Goal: Check status: Check status

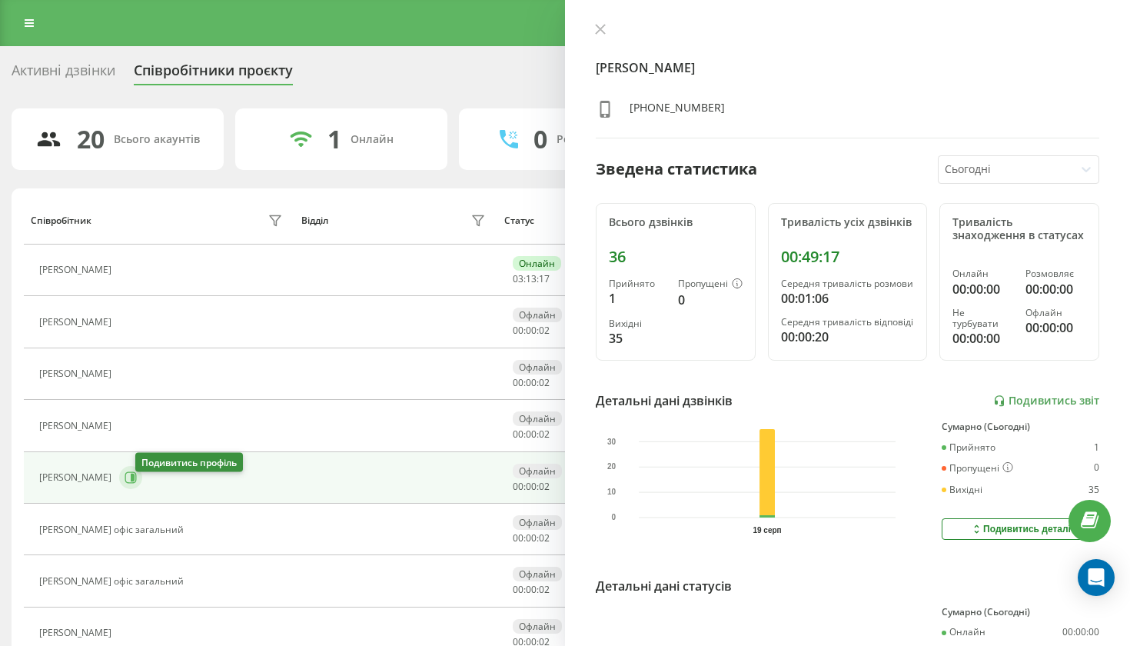
click at [135, 481] on icon at bounding box center [133, 478] width 4 height 8
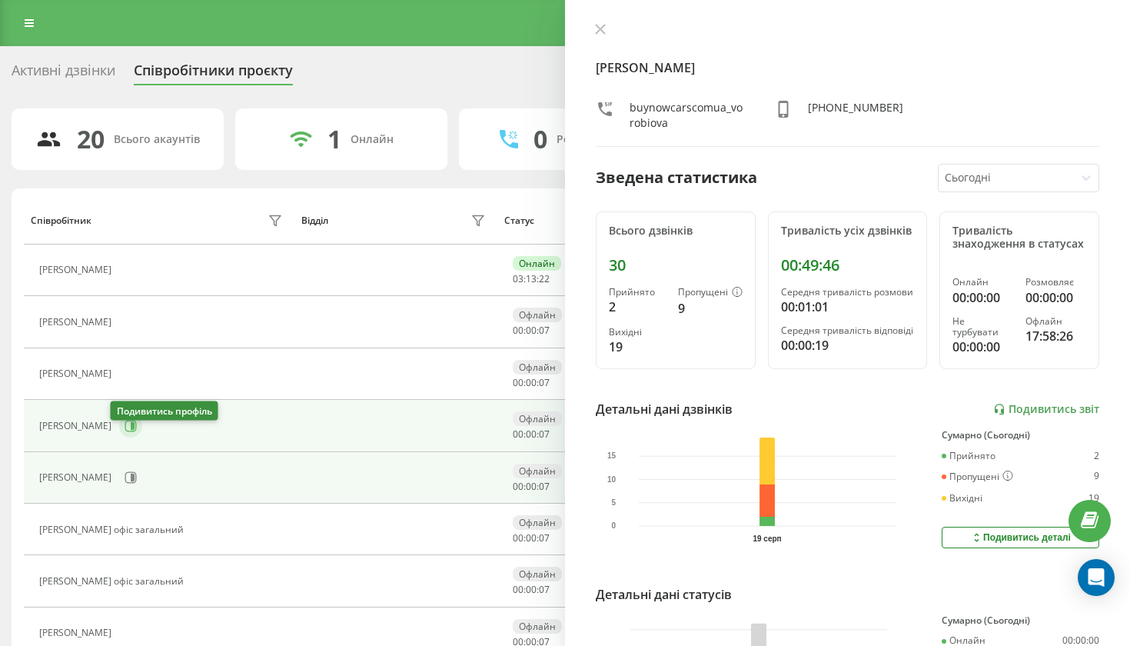
click at [127, 431] on icon at bounding box center [131, 426] width 12 height 12
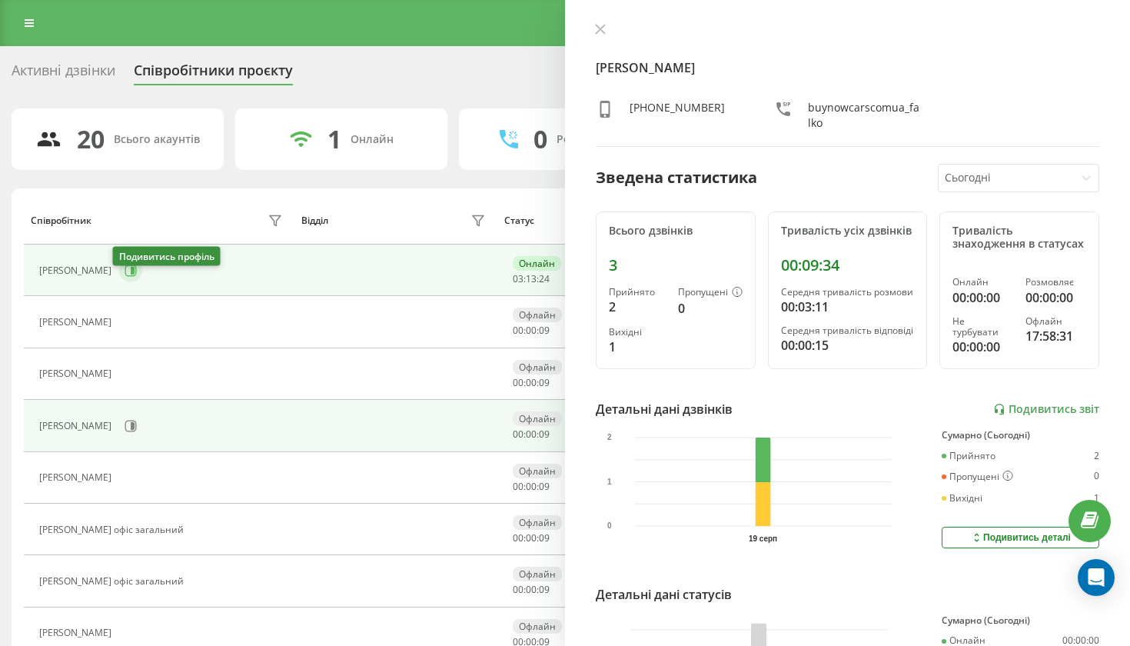
click at [131, 275] on icon at bounding box center [133, 271] width 4 height 8
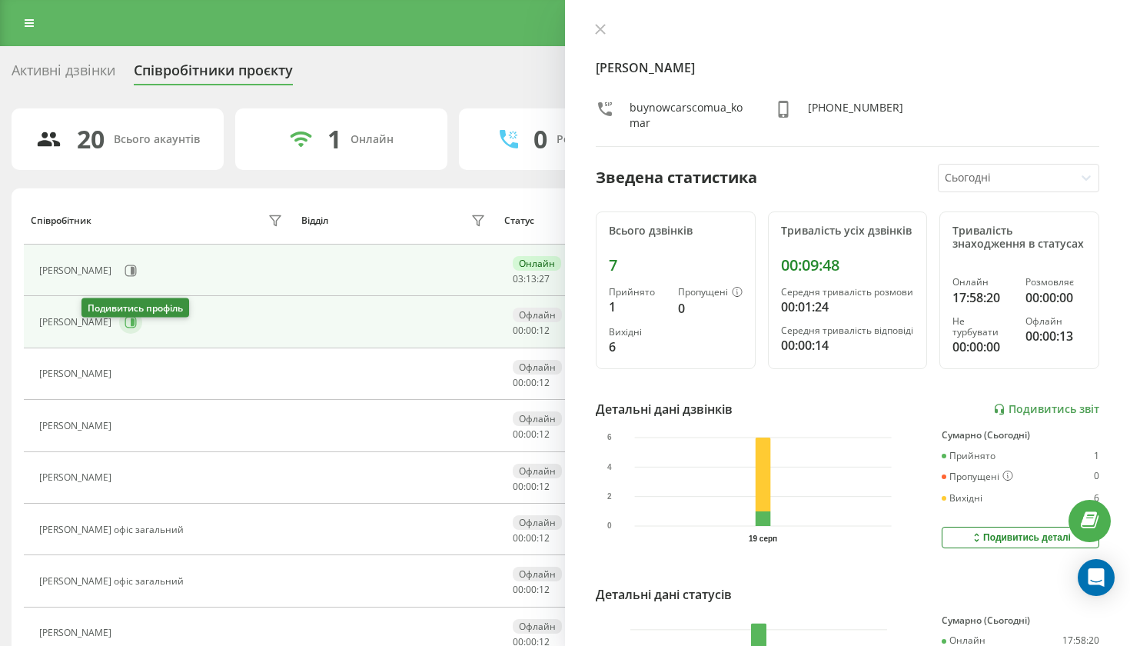
click at [131, 326] on icon at bounding box center [133, 322] width 4 height 8
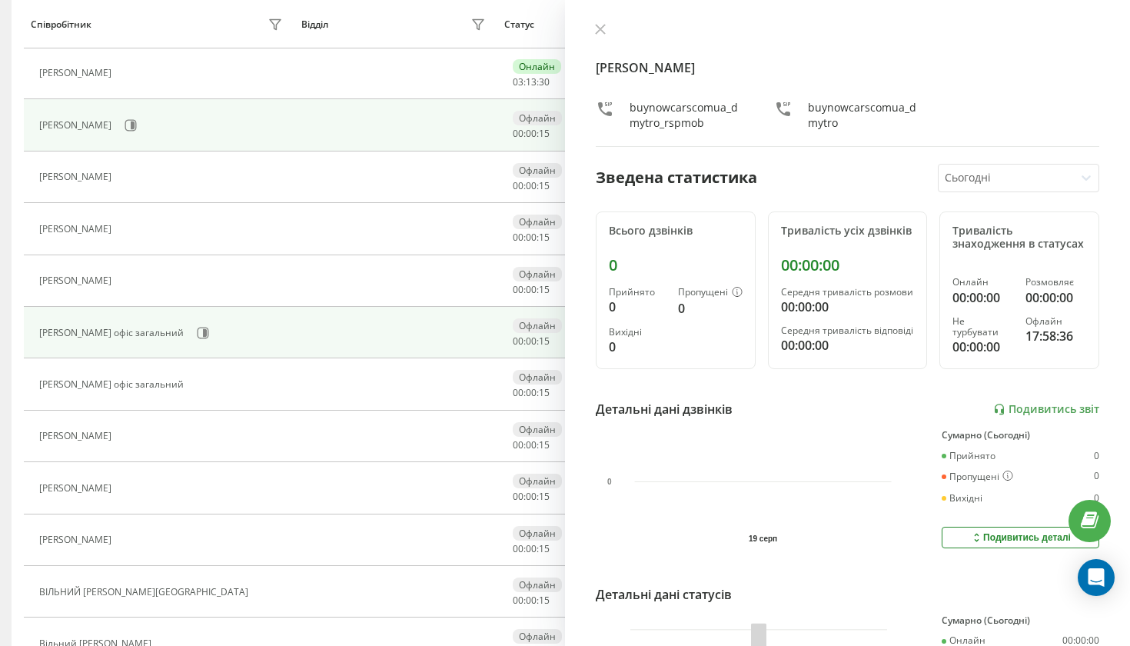
scroll to position [203, 0]
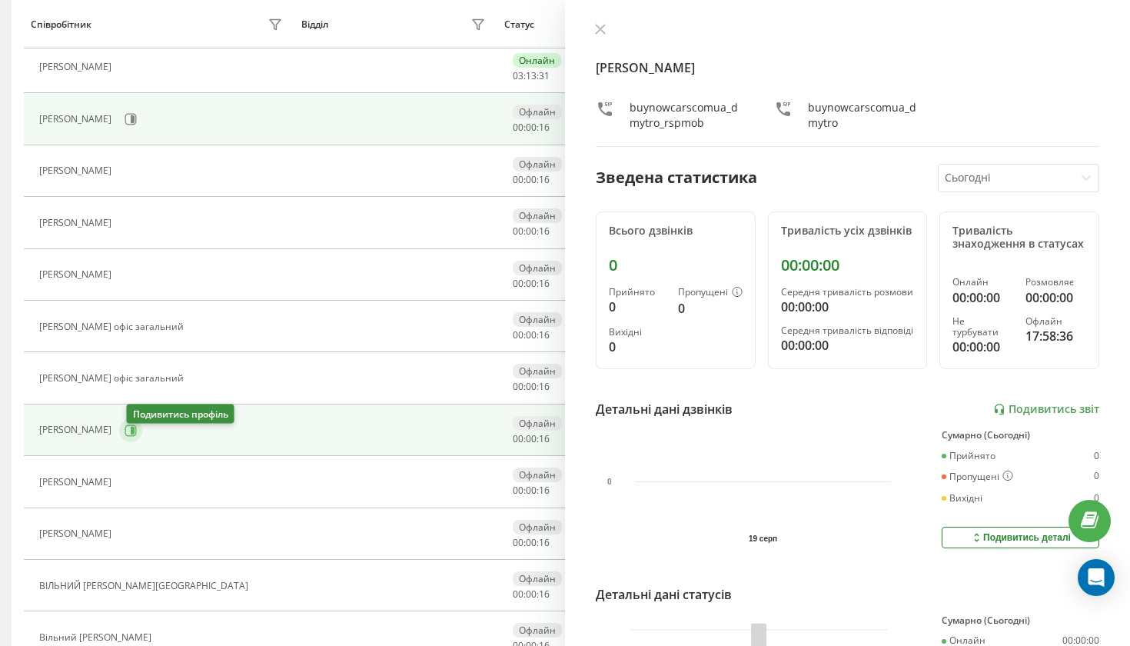
click at [137, 437] on icon at bounding box center [131, 430] width 12 height 12
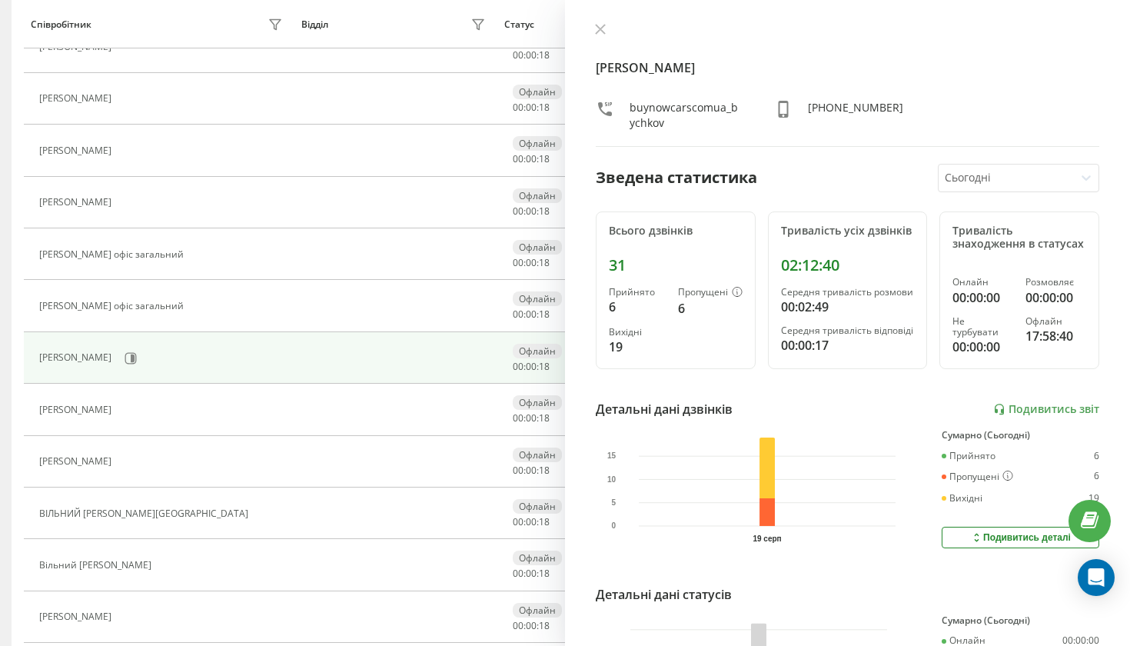
scroll to position [288, 0]
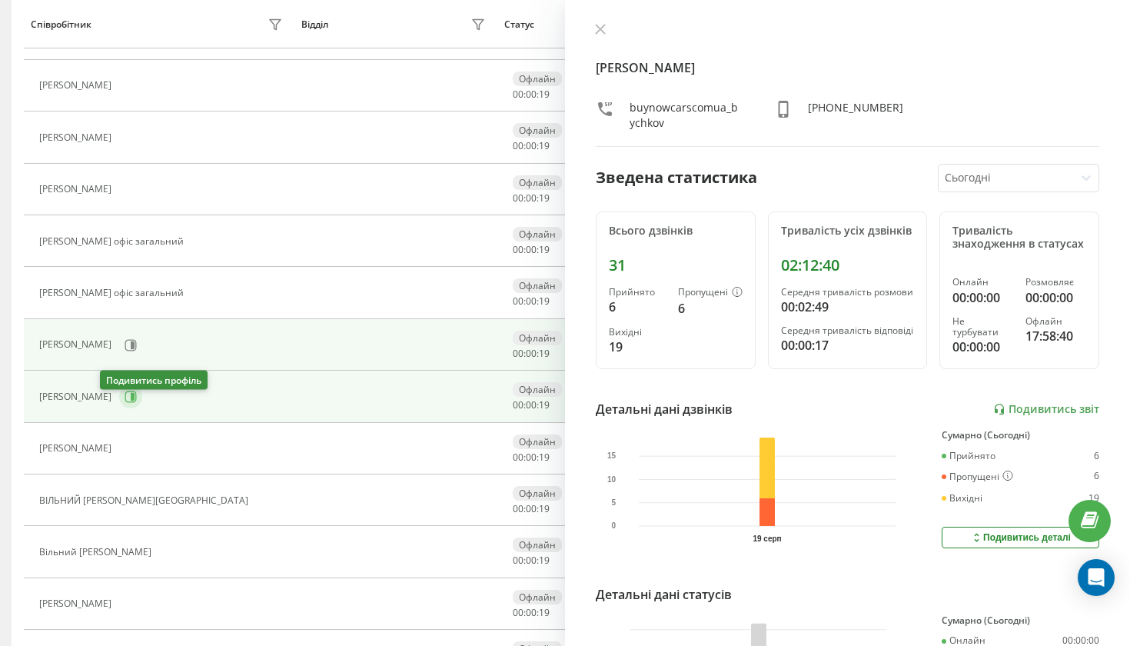
click at [125, 403] on icon at bounding box center [131, 397] width 12 height 12
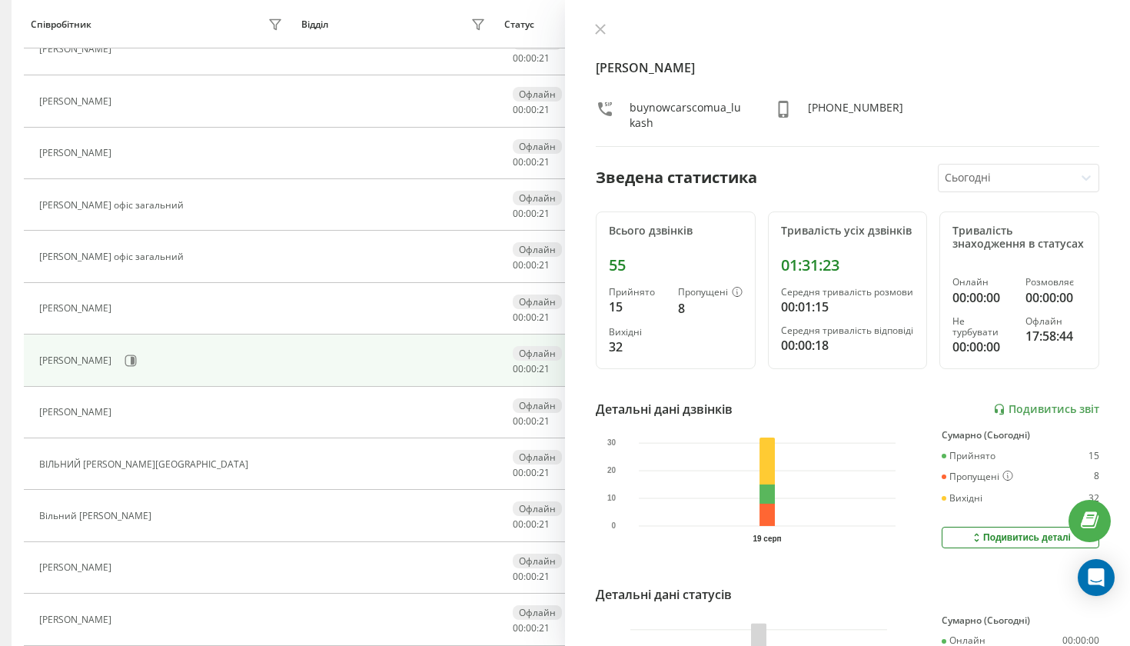
scroll to position [361, 0]
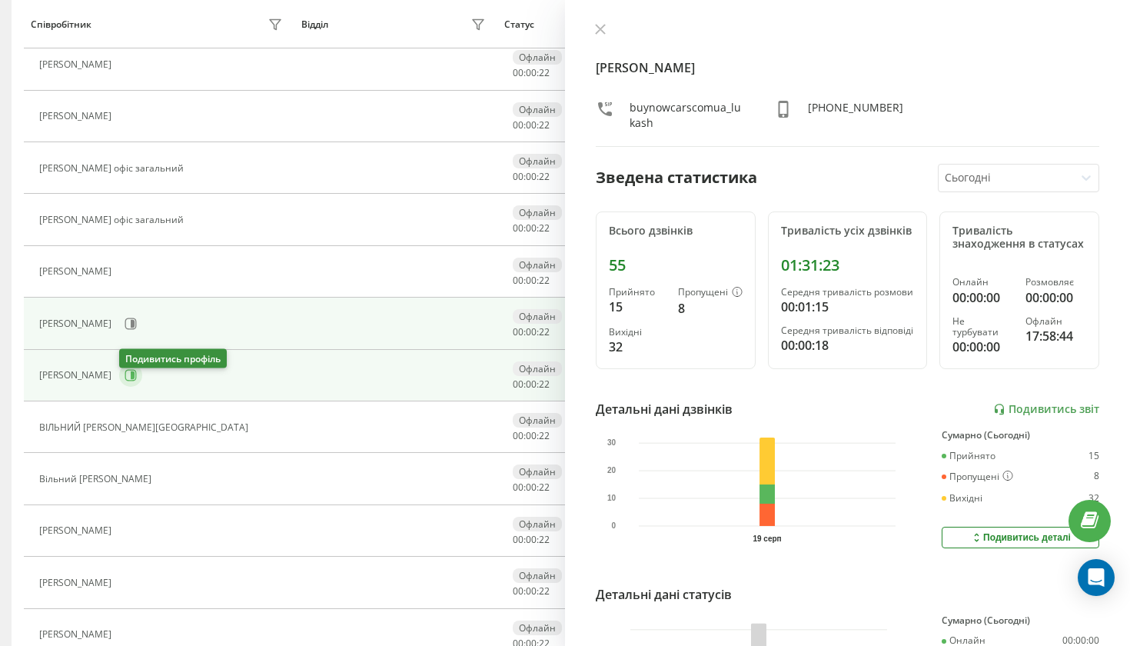
click at [126, 381] on icon at bounding box center [131, 375] width 12 height 12
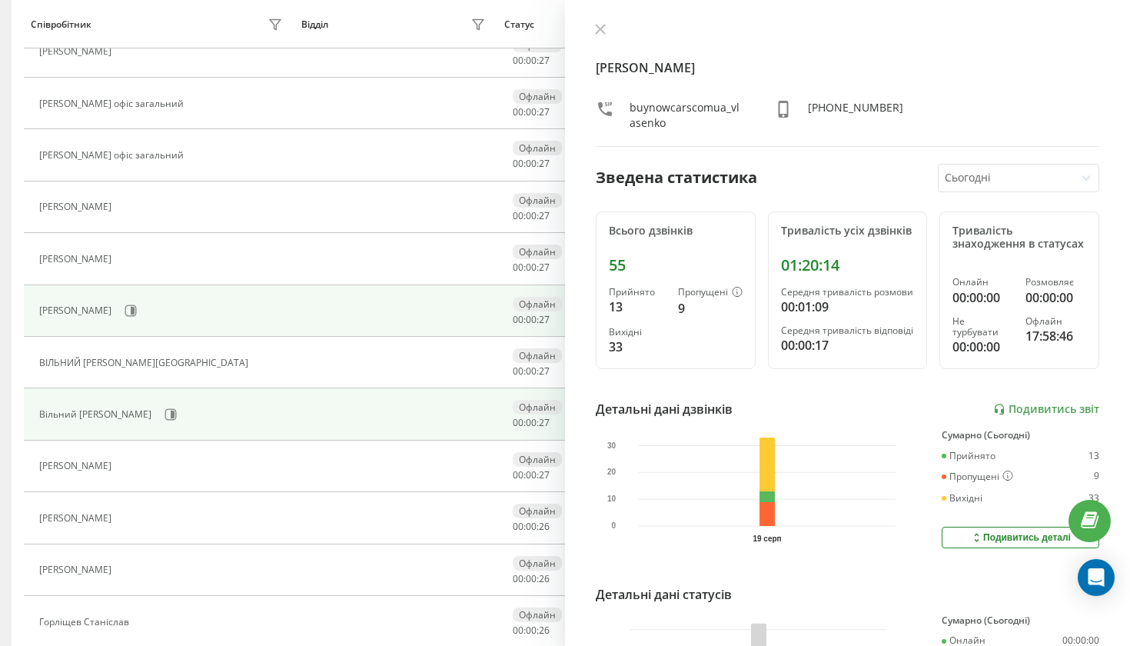
scroll to position [431, 0]
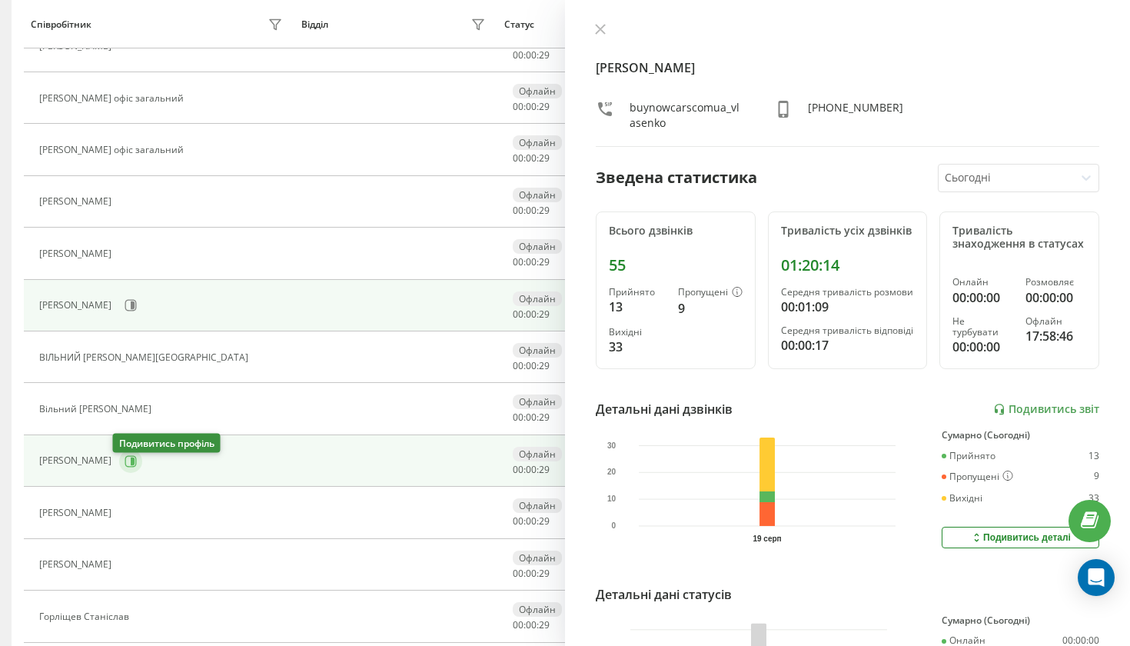
click at [131, 471] on button at bounding box center [130, 461] width 23 height 23
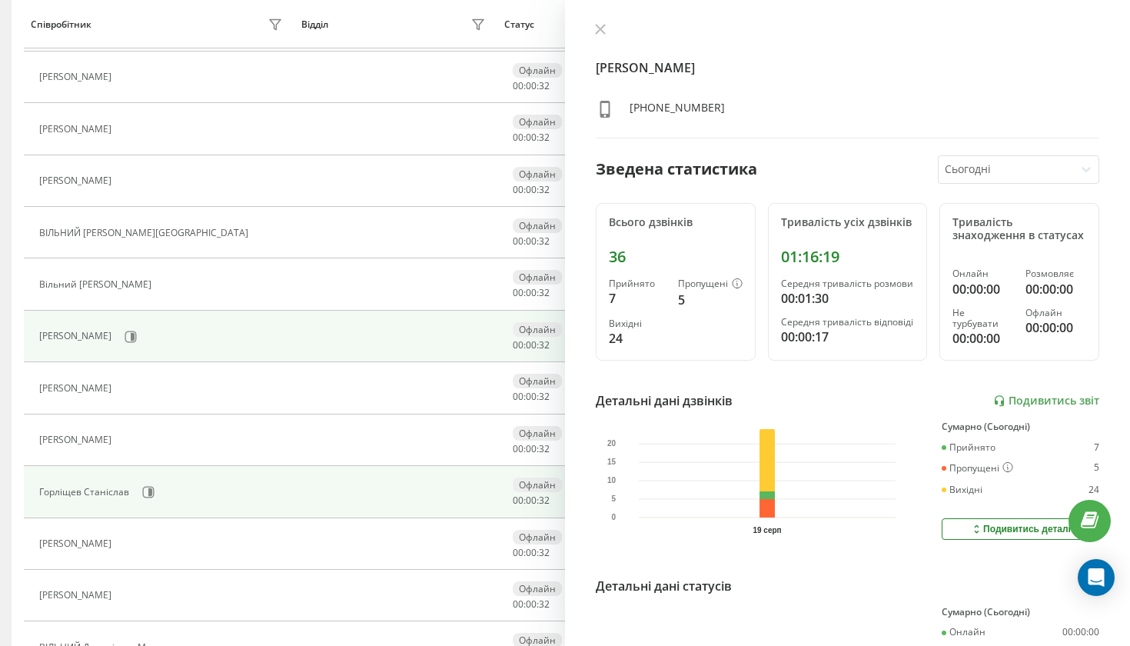
scroll to position [601, 0]
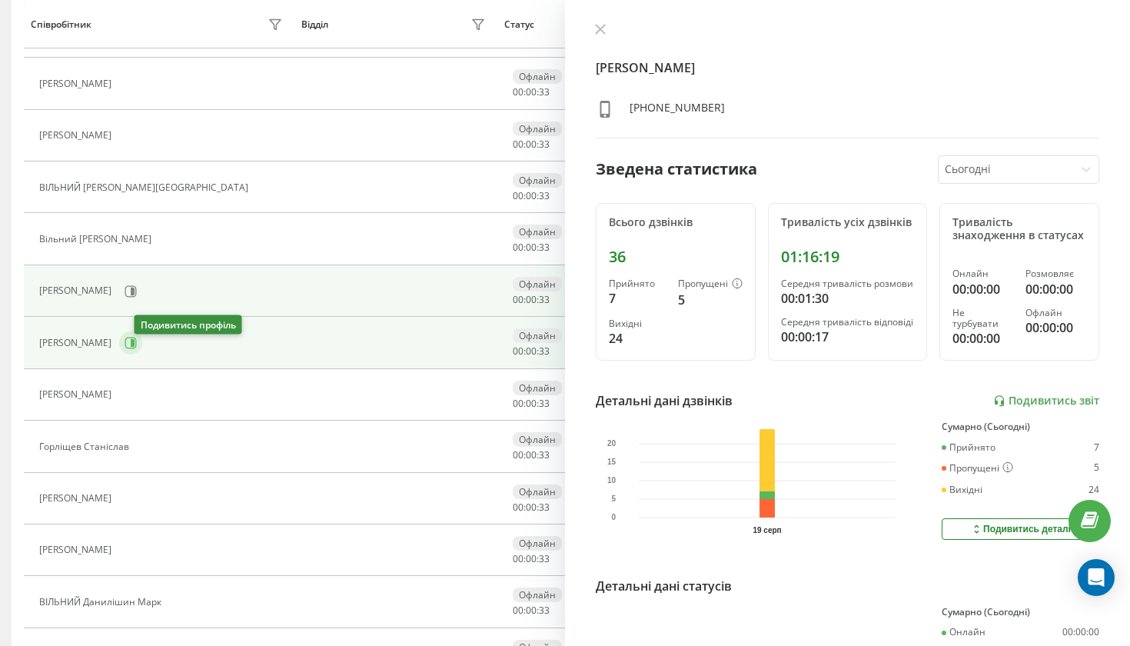
click at [137, 348] on icon at bounding box center [131, 343] width 12 height 12
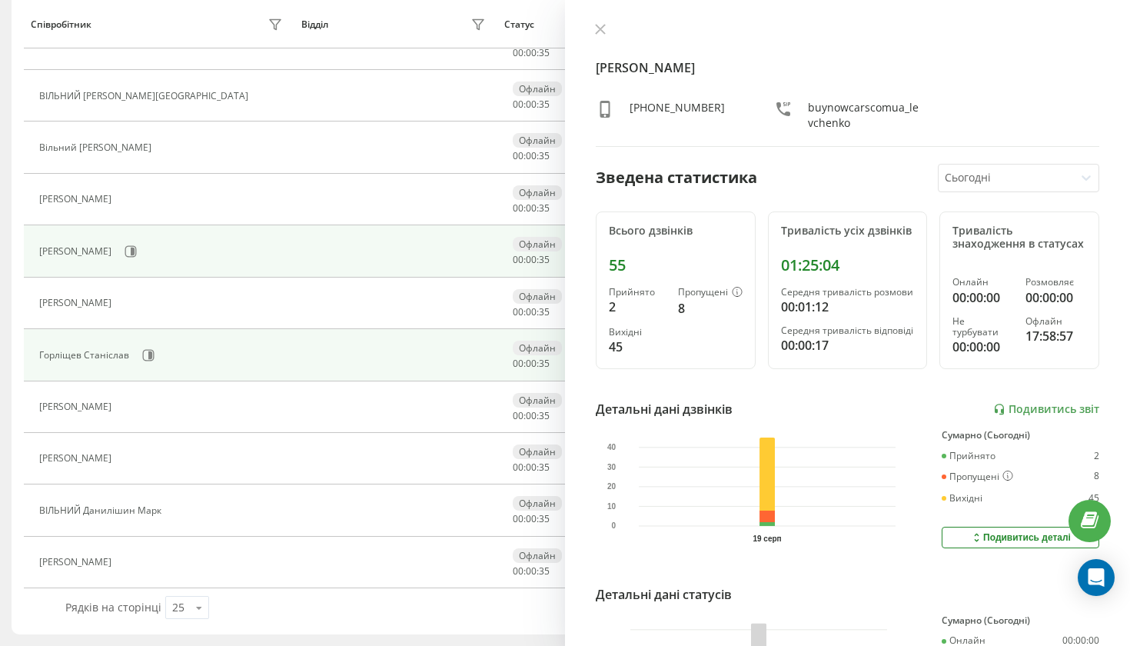
scroll to position [701, 0]
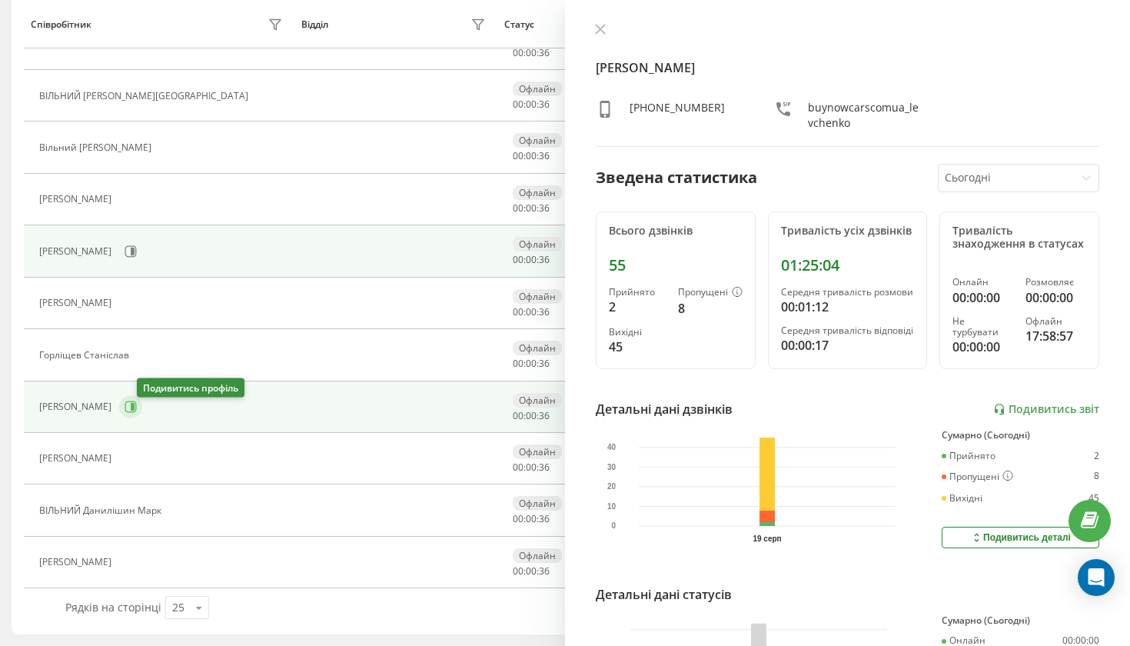
click at [137, 402] on icon at bounding box center [131, 407] width 12 height 12
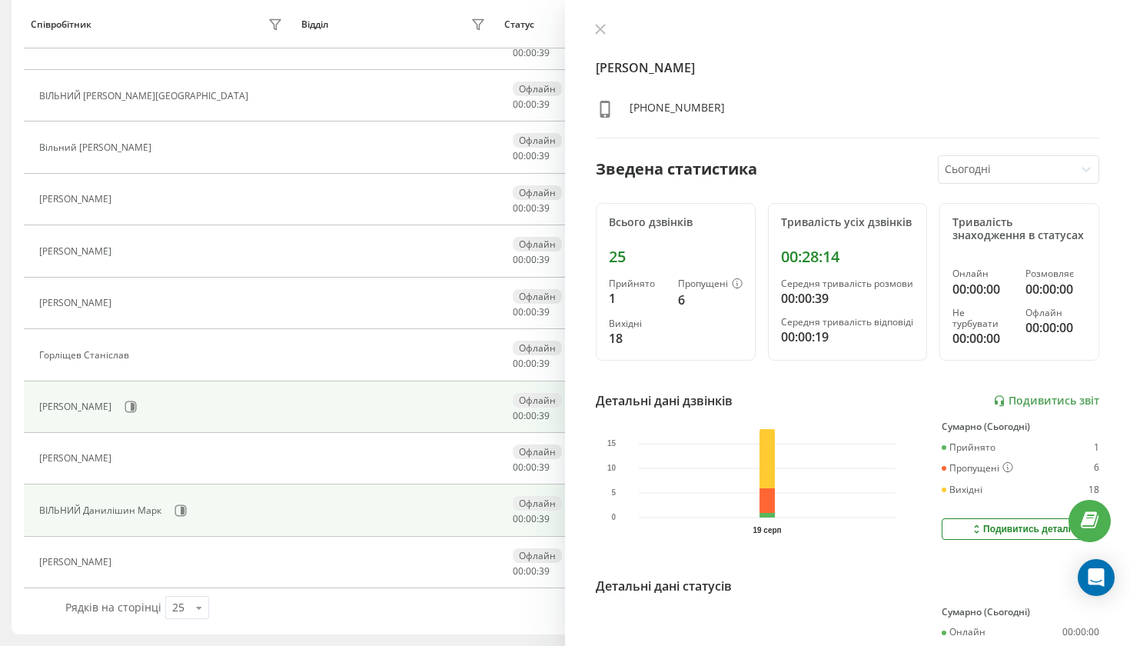
scroll to position [701, 0]
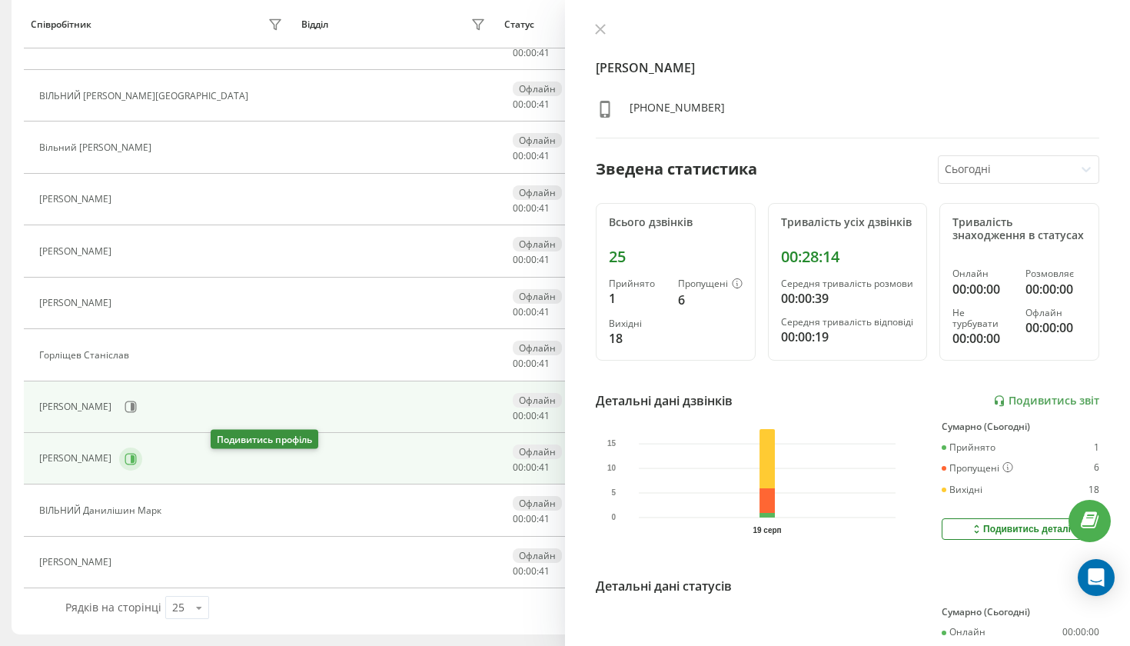
click at [135, 456] on icon at bounding box center [133, 458] width 4 height 8
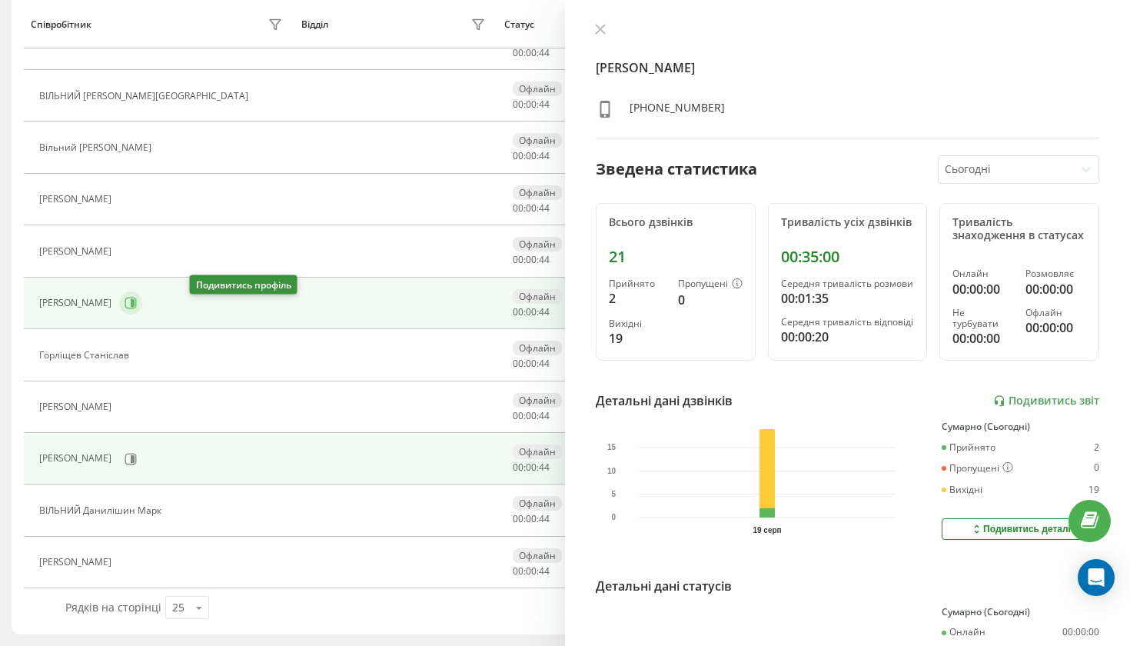
click at [137, 302] on icon at bounding box center [131, 303] width 12 height 12
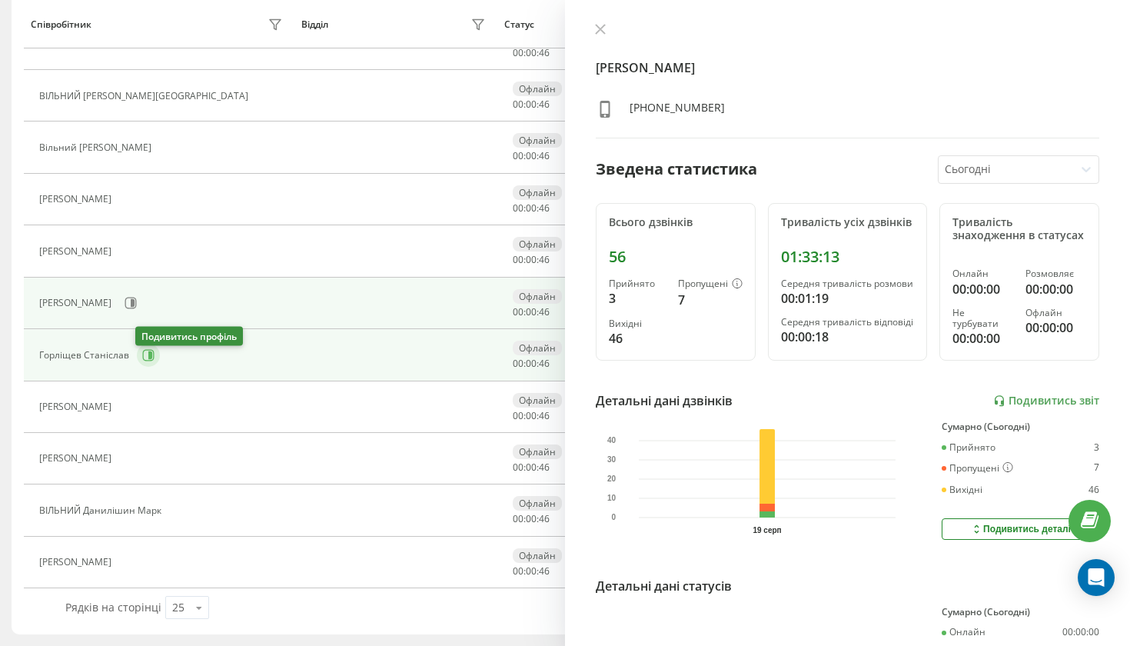
click at [148, 356] on icon at bounding box center [150, 355] width 4 height 8
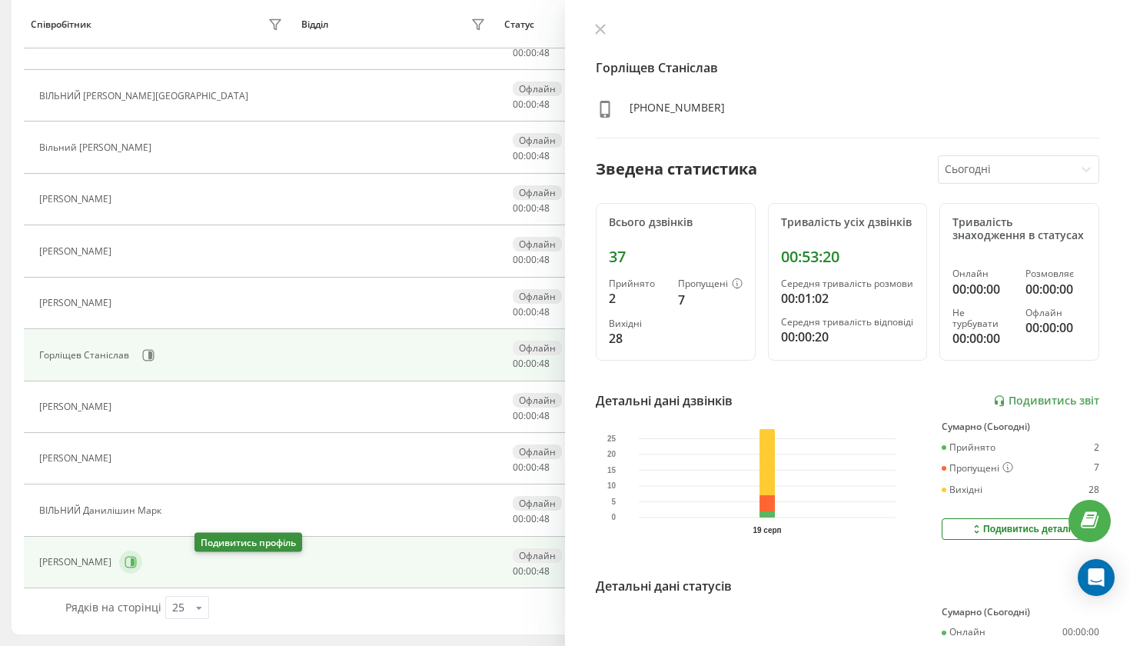
click at [137, 559] on icon at bounding box center [131, 562] width 12 height 12
